Goal: Information Seeking & Learning: Find specific fact

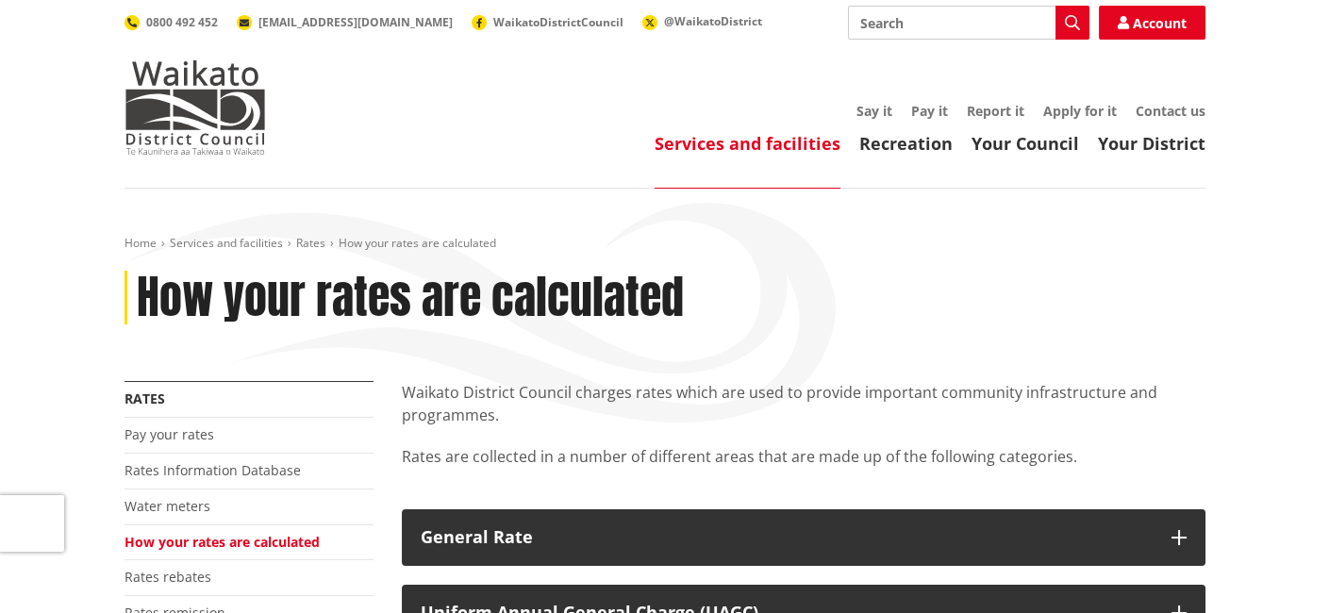
click at [889, 31] on input "Search" at bounding box center [968, 23] width 241 height 34
type input "science poly and information"
click at [1065, 15] on icon "button" at bounding box center [1072, 22] width 15 height 15
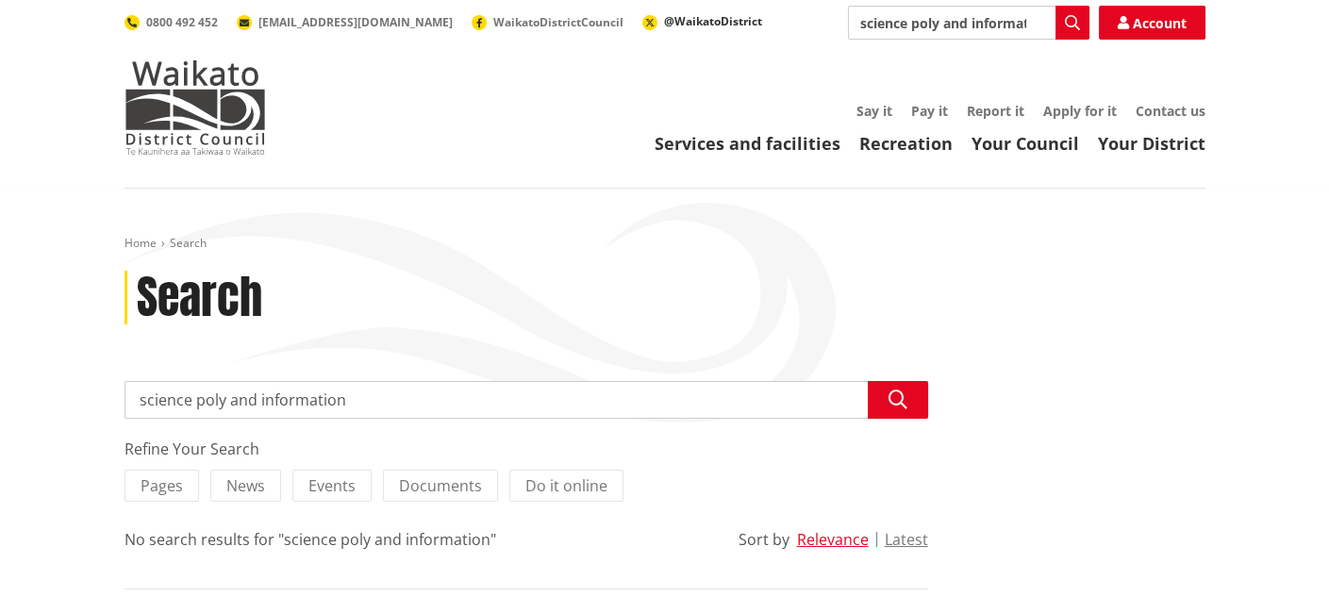
click at [645, 20] on icon at bounding box center [649, 23] width 8 height 8
click at [540, 199] on div "Home Search Search Search science poly and information Search Refine Your Searc…" at bounding box center [664, 446] width 1329 height 514
click at [913, 391] on button "Search" at bounding box center [898, 400] width 60 height 38
click at [896, 397] on icon "button" at bounding box center [898, 400] width 19 height 19
